Goal: Find specific page/section: Find specific page/section

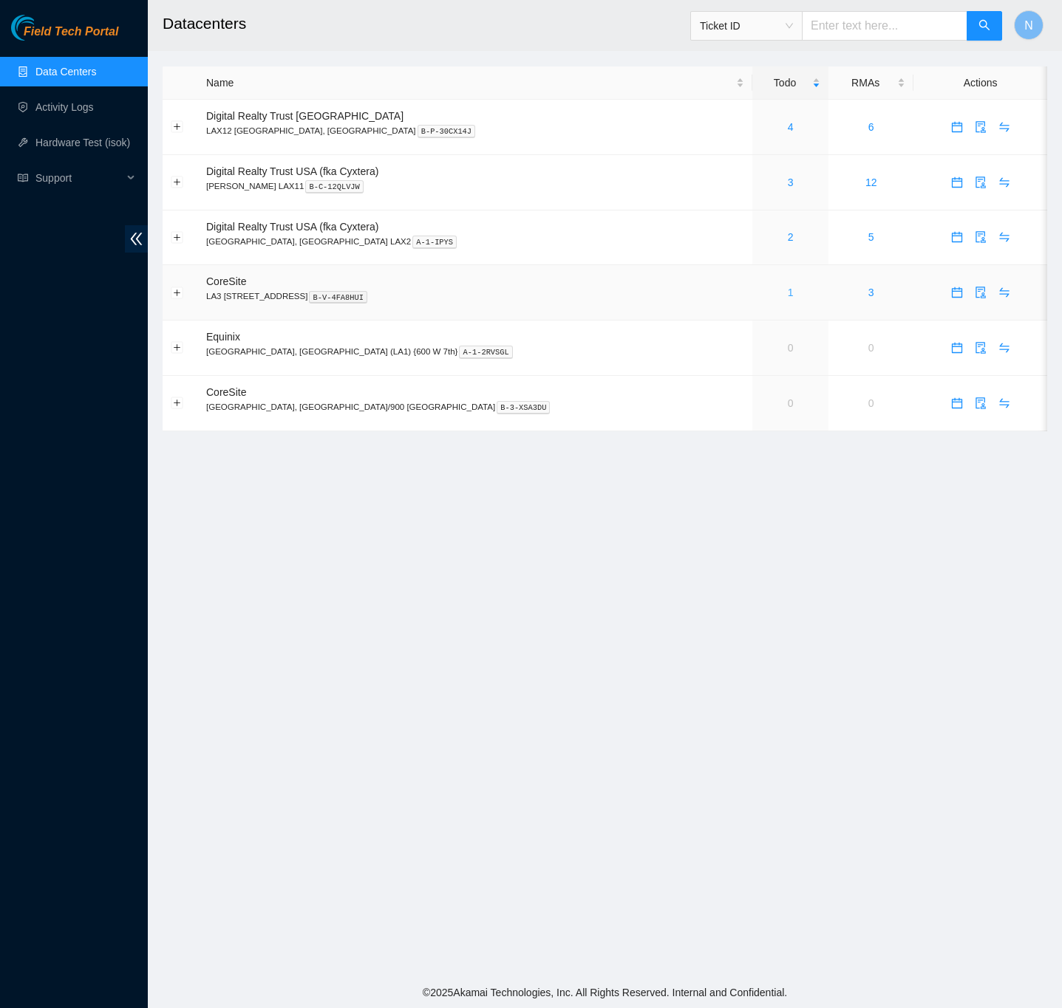
click at [788, 291] on link "1" at bounding box center [791, 293] width 6 height 12
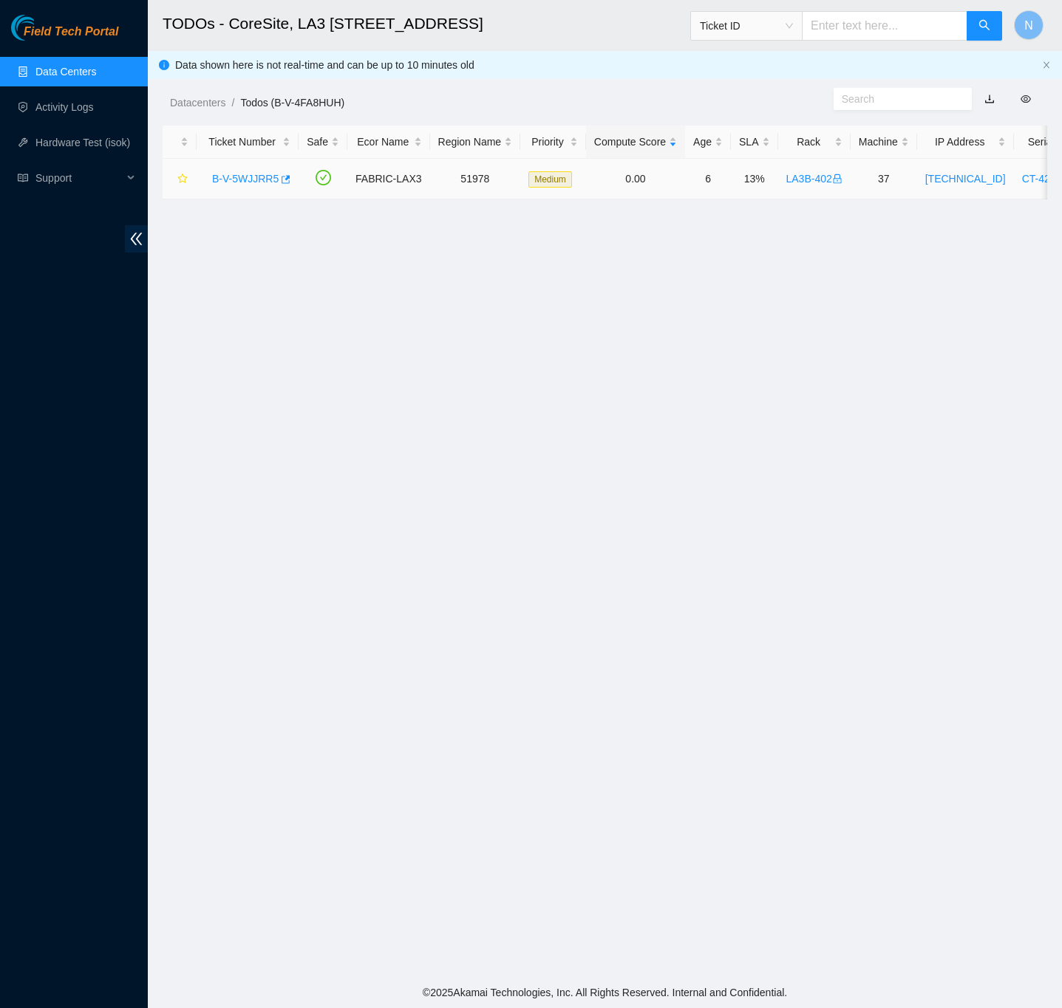
click at [257, 175] on link "B-V-5WJJRR5" at bounding box center [245, 179] width 66 height 12
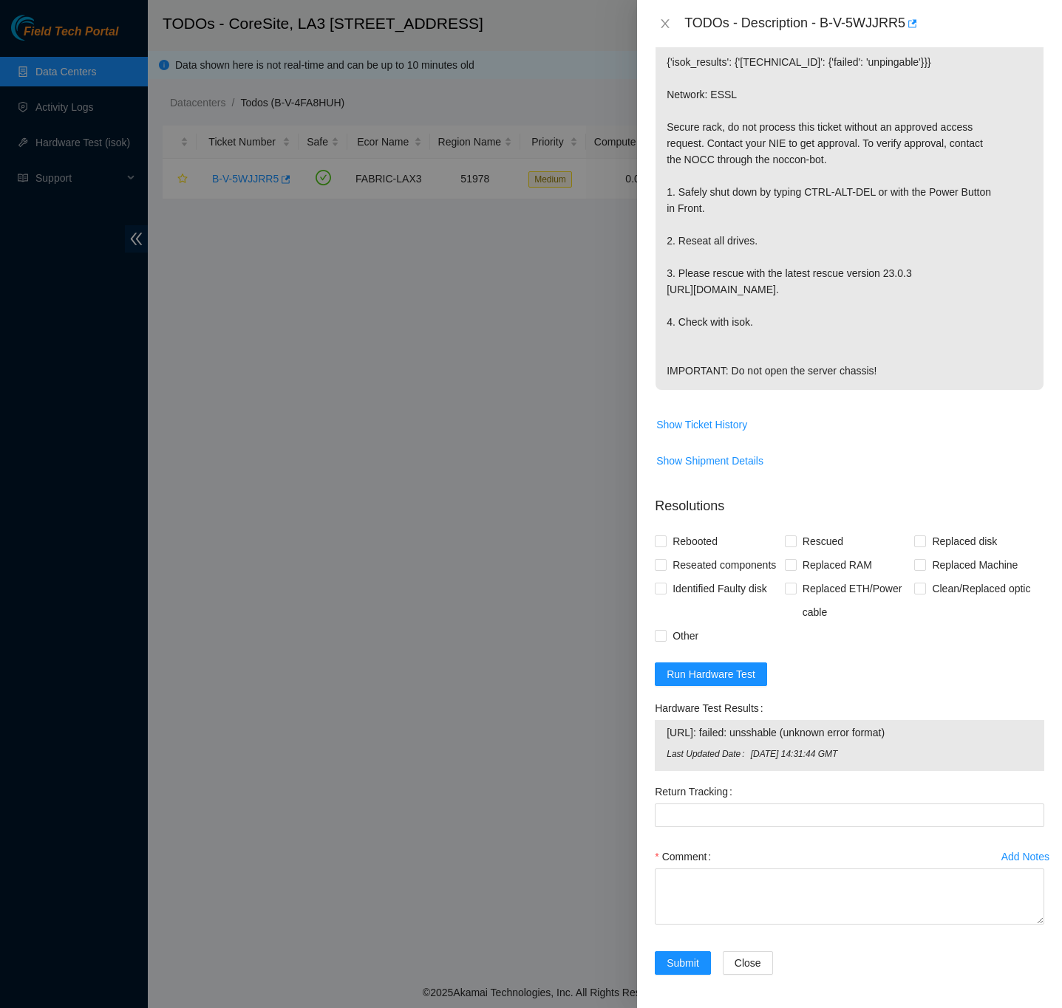
scroll to position [368, 0]
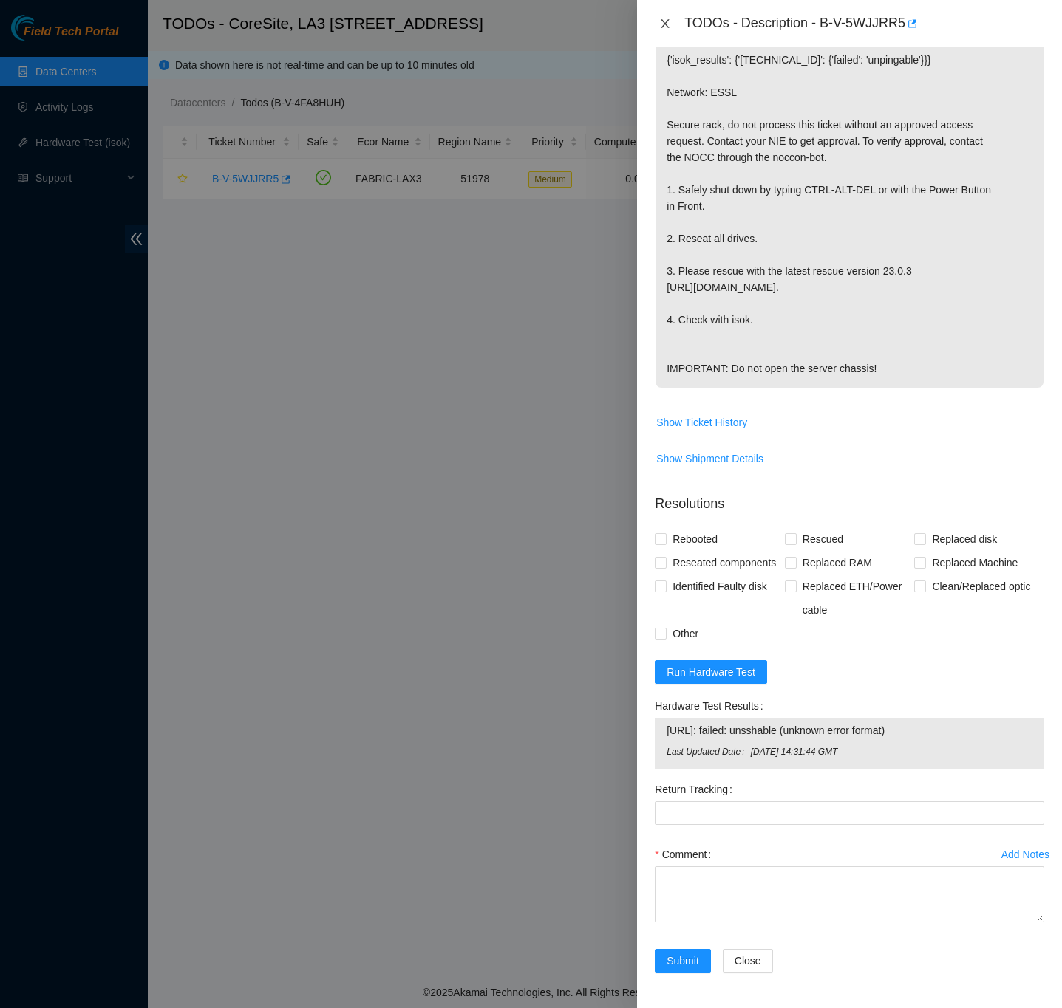
click at [661, 18] on icon "close" at bounding box center [665, 24] width 12 height 12
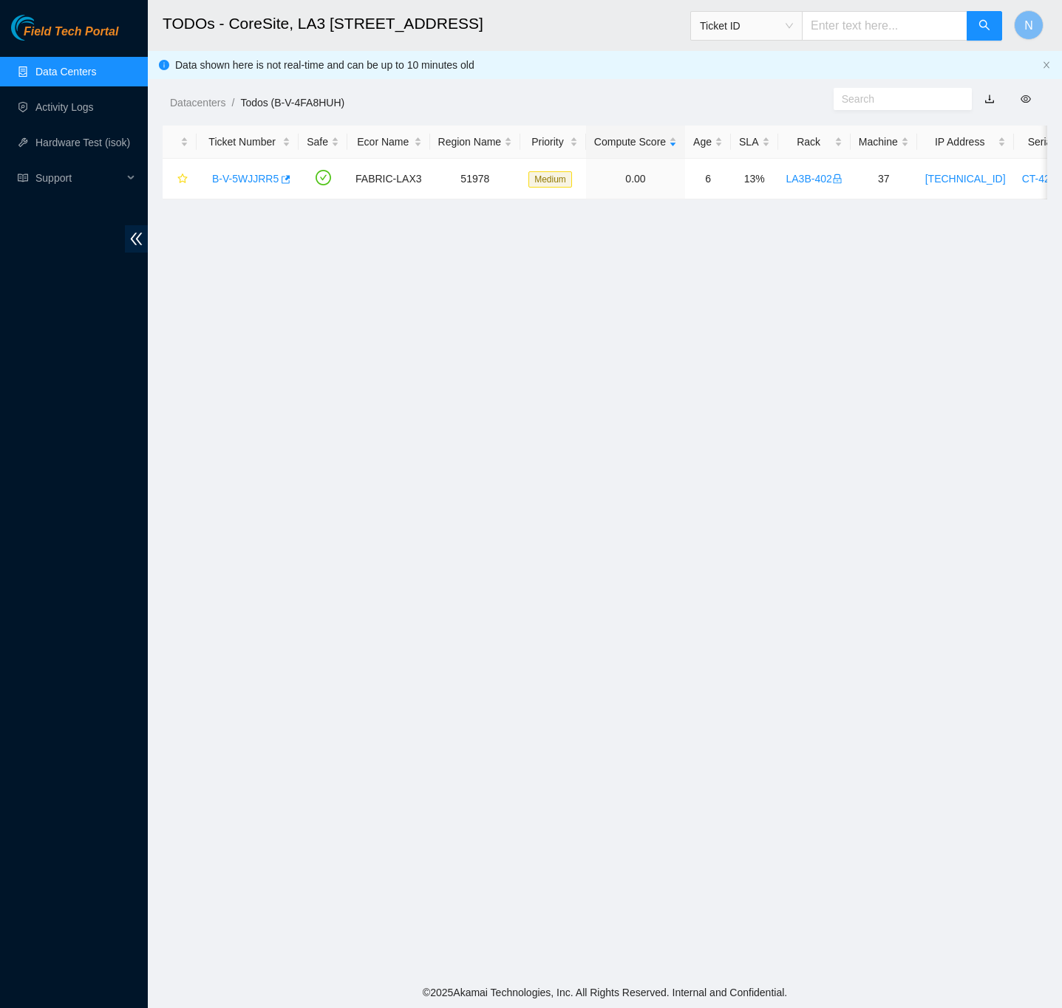
scroll to position [0, 0]
click at [58, 69] on link "Data Centers" at bounding box center [65, 72] width 61 height 12
